Goal: Transaction & Acquisition: Purchase product/service

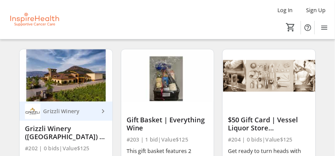
scroll to position [2432, 0]
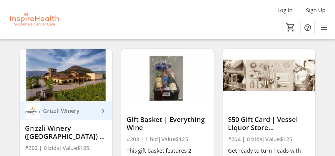
click at [220, 99] on div "$50 Gift Card | Vessel Liquor Store ([GEOGRAPHIC_DATA]) #204 | 0 bids | Value $…" at bounding box center [269, 128] width 102 height 170
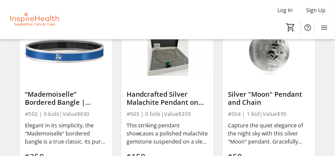
scroll to position [3308, 0]
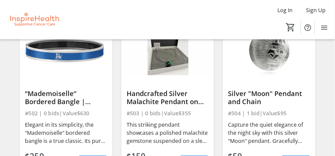
click at [177, 105] on div "Handcrafted Silver Malachite Pendant on Silver Chain" at bounding box center [167, 97] width 82 height 16
click at [177, 100] on div "Handcrafted Silver Malachite Pendant on Silver Chain" at bounding box center [167, 97] width 82 height 16
click at [155, 96] on div "Handcrafted Silver Malachite Pendant on Silver Chain" at bounding box center [167, 97] width 82 height 16
click at [170, 64] on img at bounding box center [167, 49] width 93 height 52
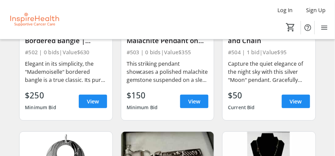
scroll to position [3370, 0]
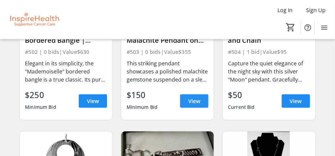
click at [197, 103] on span "View" at bounding box center [194, 101] width 12 height 8
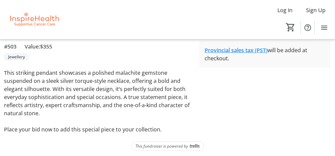
scroll to position [163, 0]
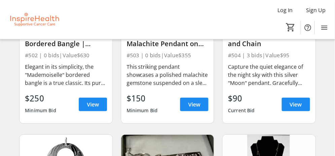
scroll to position [3369, 0]
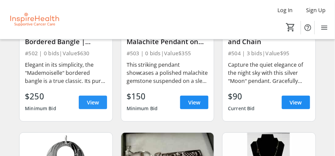
click at [92, 103] on span "View" at bounding box center [93, 102] width 12 height 8
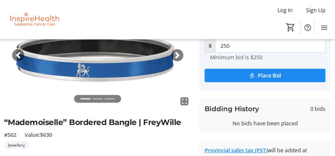
scroll to position [59, 0]
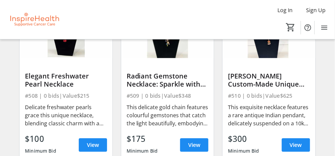
scroll to position [3666, 0]
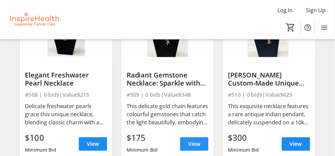
click at [198, 145] on span "View" at bounding box center [194, 144] width 12 height 8
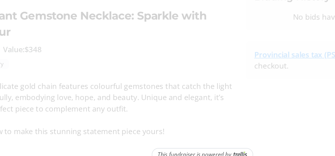
scroll to position [128, 0]
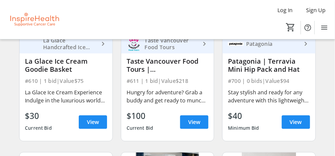
scroll to position [4369, 0]
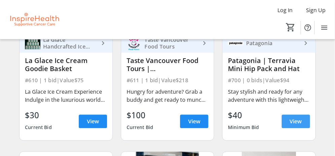
click at [294, 123] on span "View" at bounding box center [296, 121] width 12 height 8
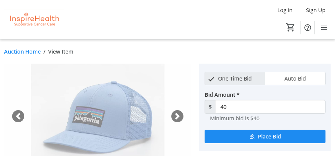
click at [178, 116] on span "button" at bounding box center [177, 116] width 7 height 7
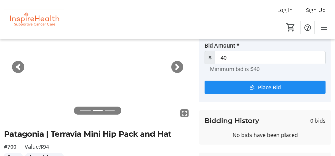
scroll to position [50, 0]
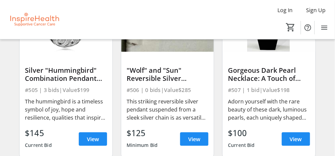
scroll to position [3503, 0]
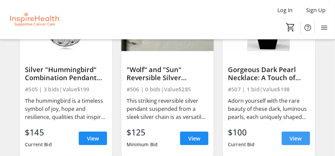
click at [296, 141] on span "View" at bounding box center [296, 138] width 12 height 8
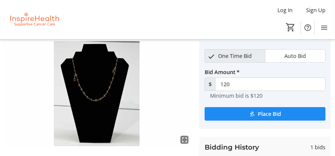
scroll to position [22, 0]
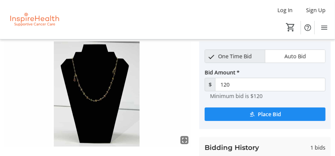
click at [95, 103] on img at bounding box center [97, 93] width 187 height 105
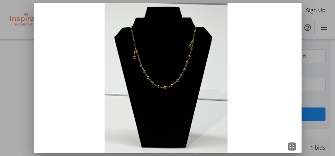
scroll to position [0, 0]
click at [95, 101] on img at bounding box center [168, 78] width 268 height 151
